Goal: Answer question/provide support

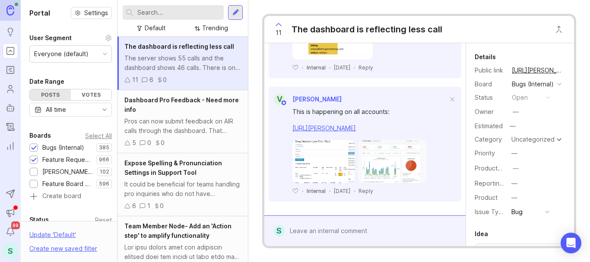
scroll to position [1674, 0]
click at [332, 169] on img at bounding box center [323, 161] width 62 height 43
click at [382, 151] on img at bounding box center [392, 161] width 69 height 43
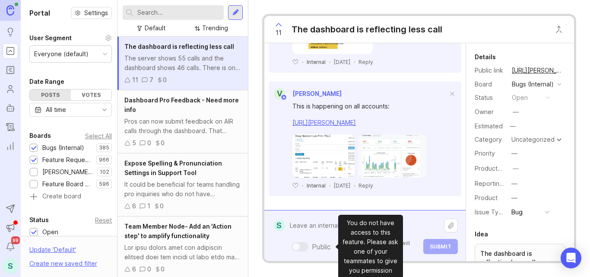
click at [310, 242] on div "Public Mentioned admins will be notified. Submit" at bounding box center [371, 235] width 173 height 37
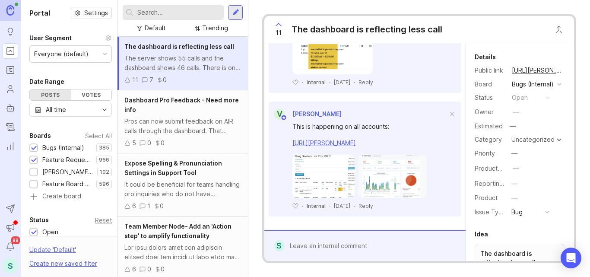
scroll to position [1659, 0]
drag, startPoint x: 392, startPoint y: 113, endPoint x: 402, endPoint y: 124, distance: 15.0
click at [402, 124] on div "This is happening on all accounts:" at bounding box center [369, 126] width 155 height 9
copy div "This is happening on all accounts:"
click at [313, 244] on div at bounding box center [371, 245] width 173 height 16
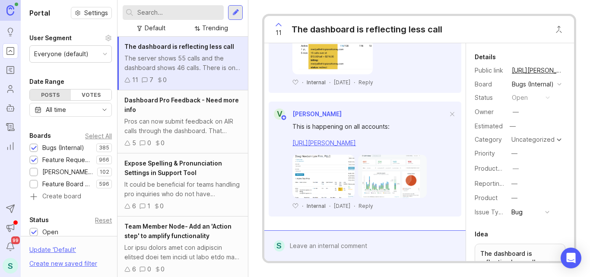
scroll to position [1674, 0]
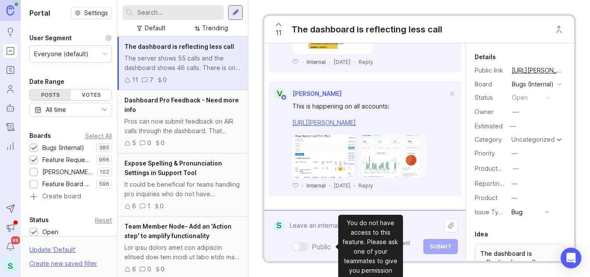
paste textarea "This is happening on all accounts:"
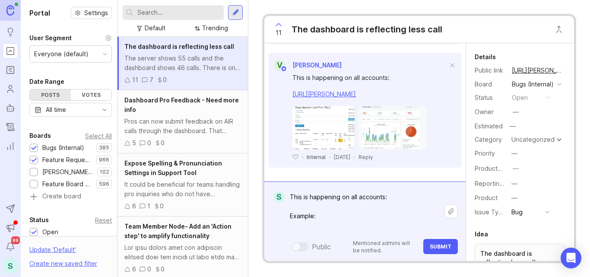
click at [389, 204] on textarea "This is happening on all accounts: Example:" at bounding box center [364, 211] width 159 height 45
click at [342, 224] on textarea "This is happening on all accounts. Example:" at bounding box center [364, 211] width 159 height 45
paste textarea "[URL][PERSON_NAME]"
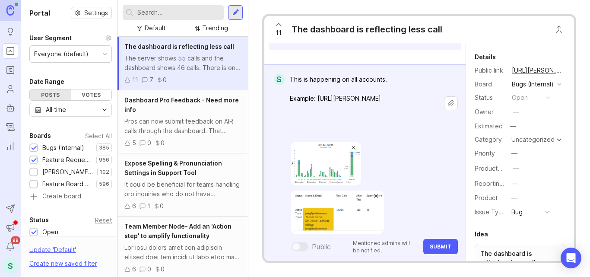
type textarea "This is happening on all accounts. Example: [URL][PERSON_NAME]"
click at [443, 245] on span "Submit" at bounding box center [441, 246] width 22 height 6
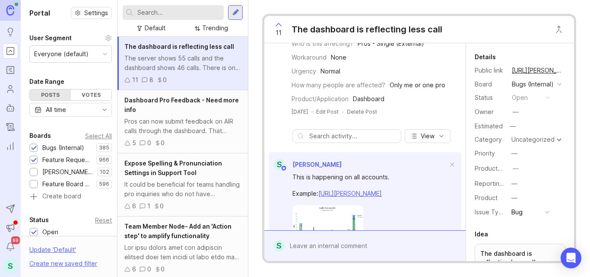
scroll to position [216, 0]
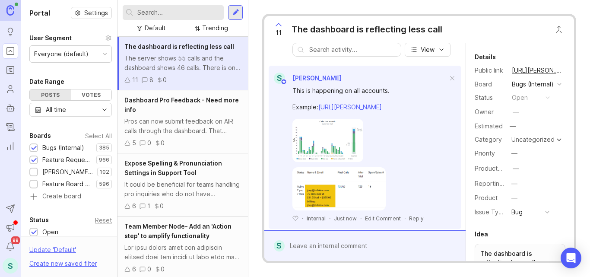
click at [278, 24] on icon at bounding box center [278, 24] width 5 height 3
click at [280, 26] on icon at bounding box center [278, 24] width 10 height 10
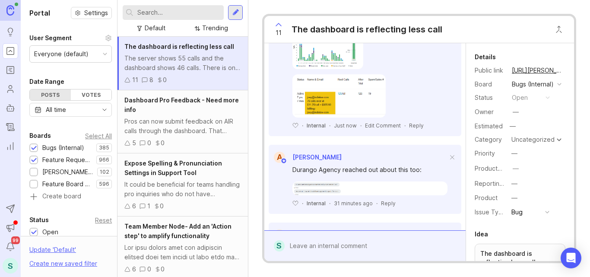
scroll to position [389, 0]
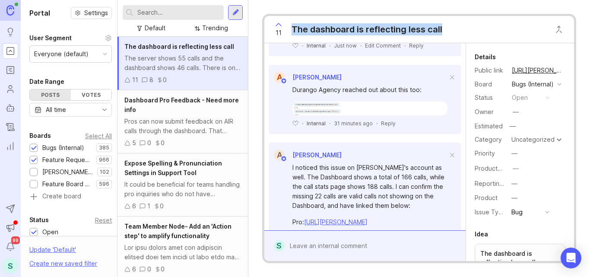
drag, startPoint x: 434, startPoint y: 25, endPoint x: 268, endPoint y: 22, distance: 166.2
click at [268, 22] on div "11 The dashboard is reflecting less call" at bounding box center [419, 29] width 310 height 27
copy div "The dashboard is reflecting less call"
